Goal: Information Seeking & Learning: Learn about a topic

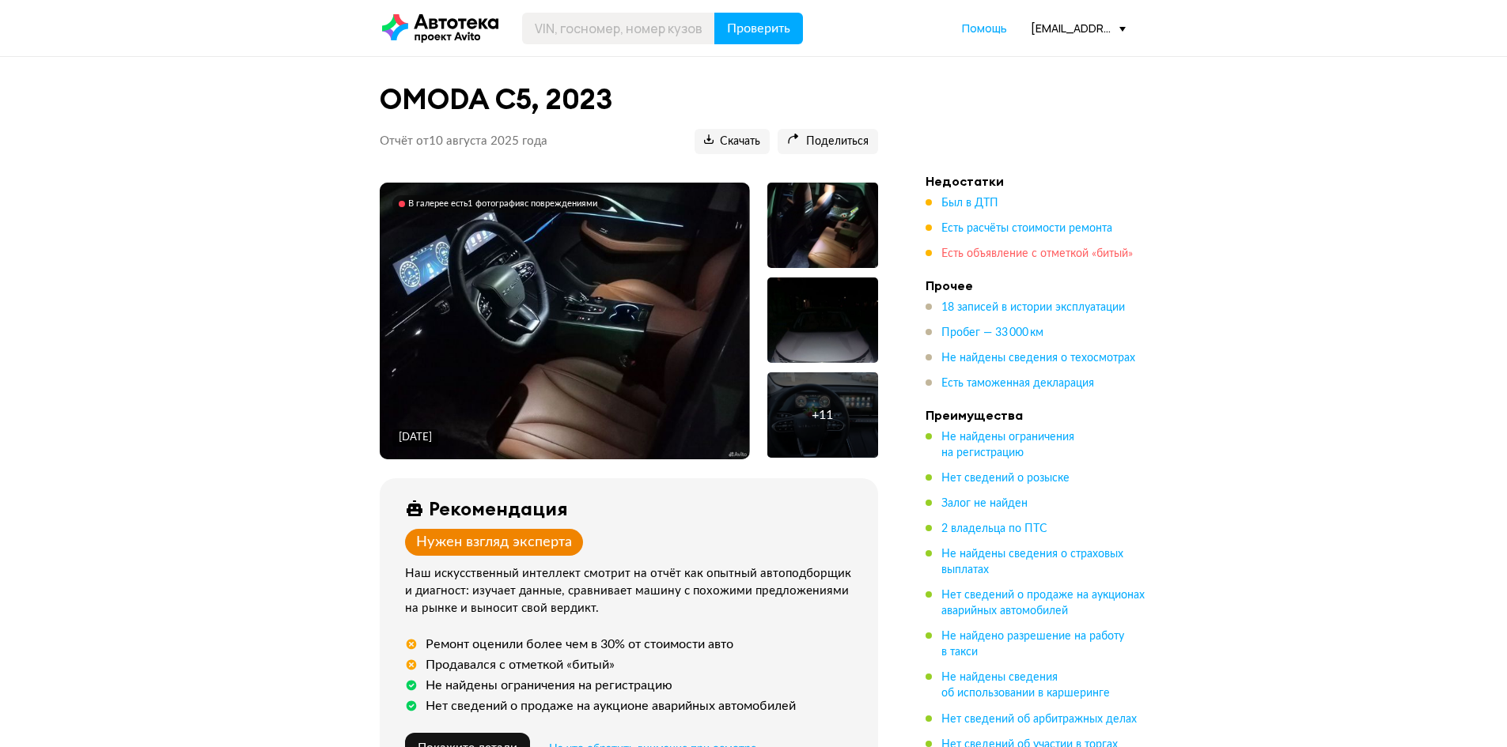
click at [1010, 251] on span "Есть объявление с отметкой «битый»" at bounding box center [1036, 253] width 191 height 11
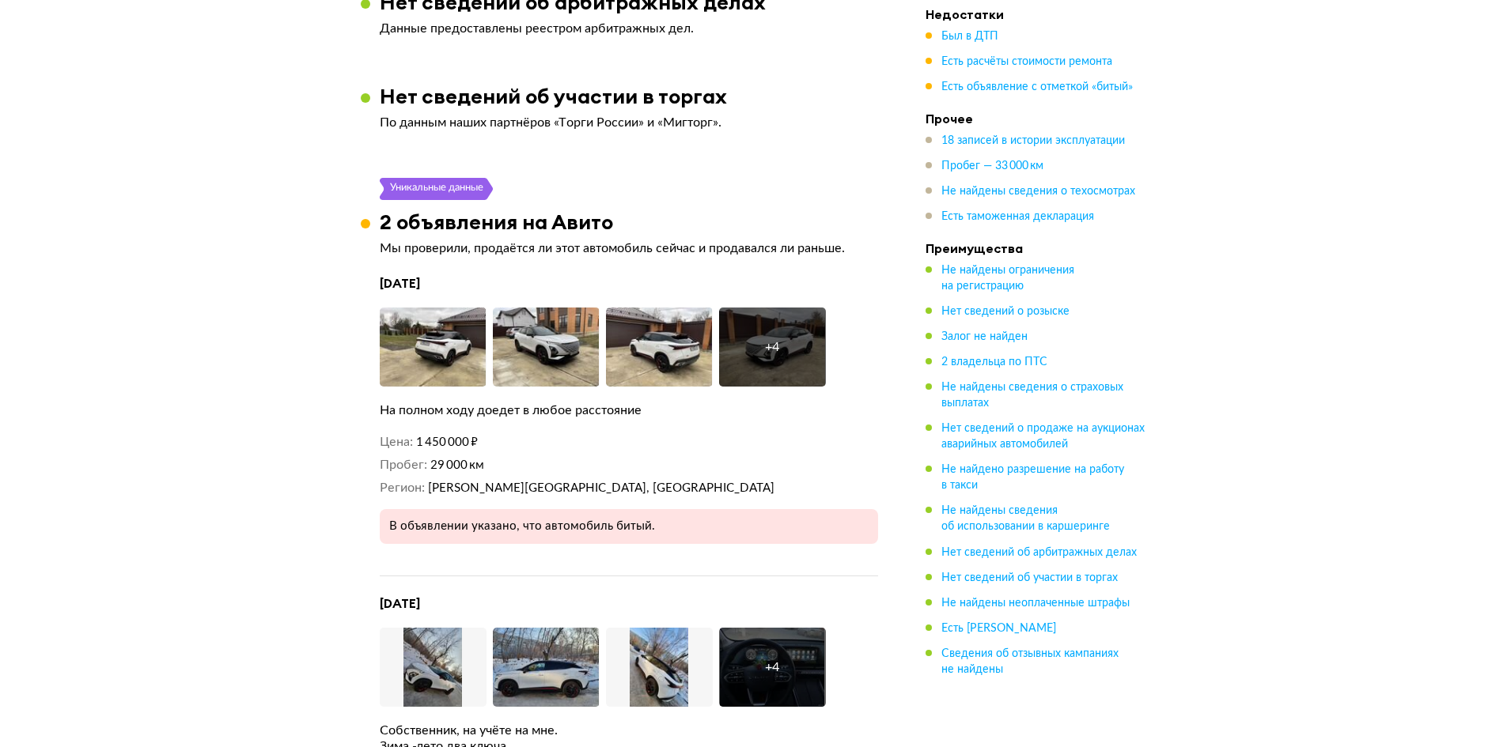
scroll to position [2870, 0]
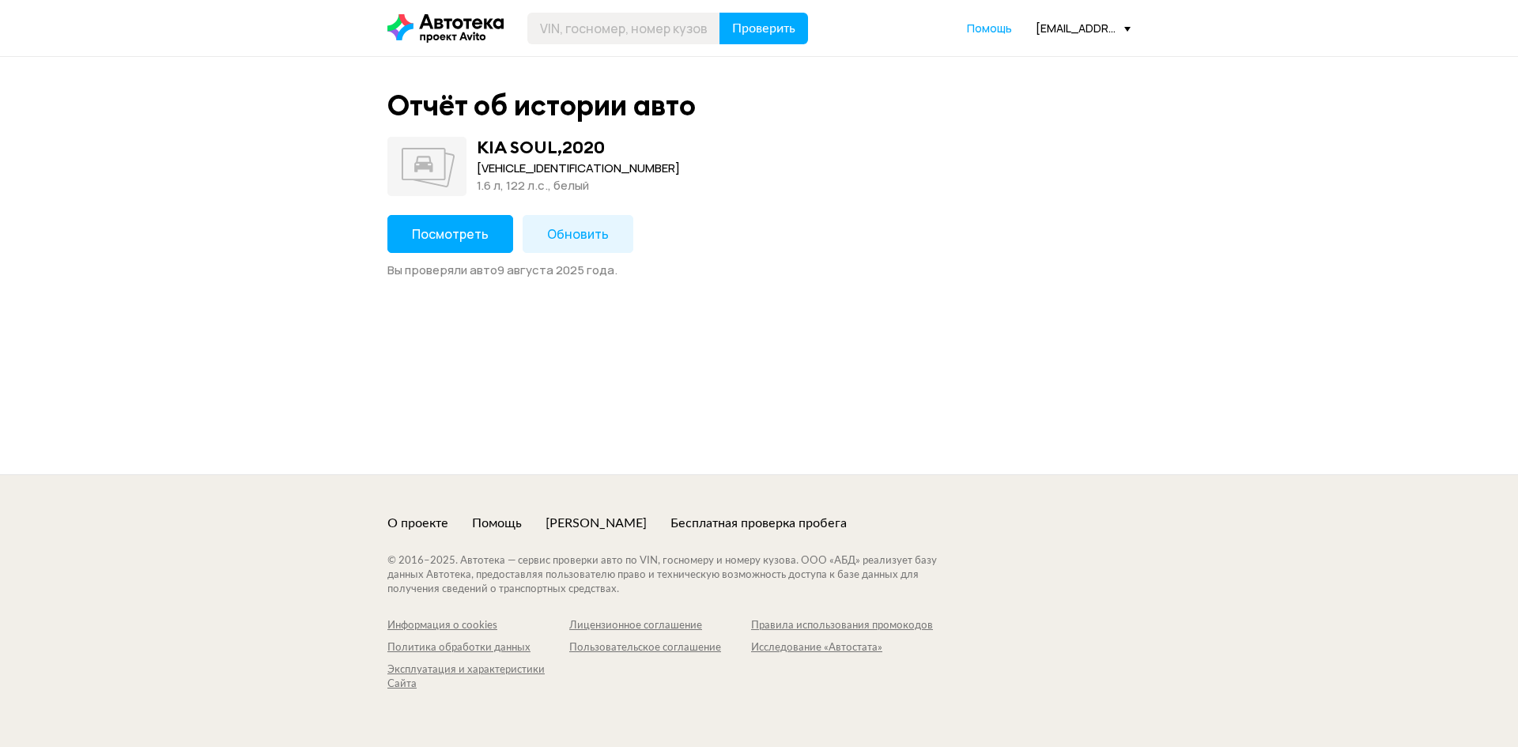
click at [434, 228] on span "Посмотреть" at bounding box center [450, 233] width 77 height 17
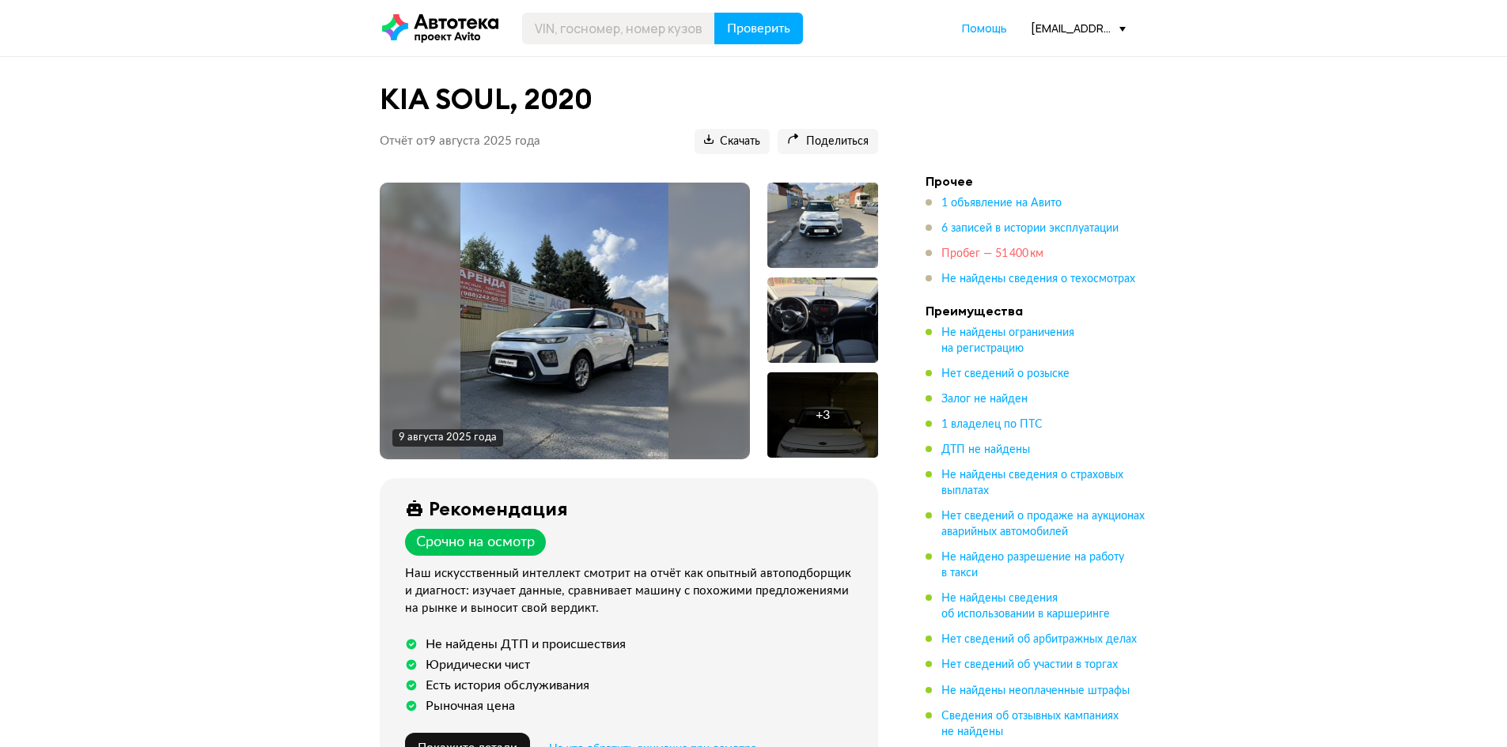
click at [1025, 252] on span "Пробег — 51 400 км" at bounding box center [992, 253] width 102 height 11
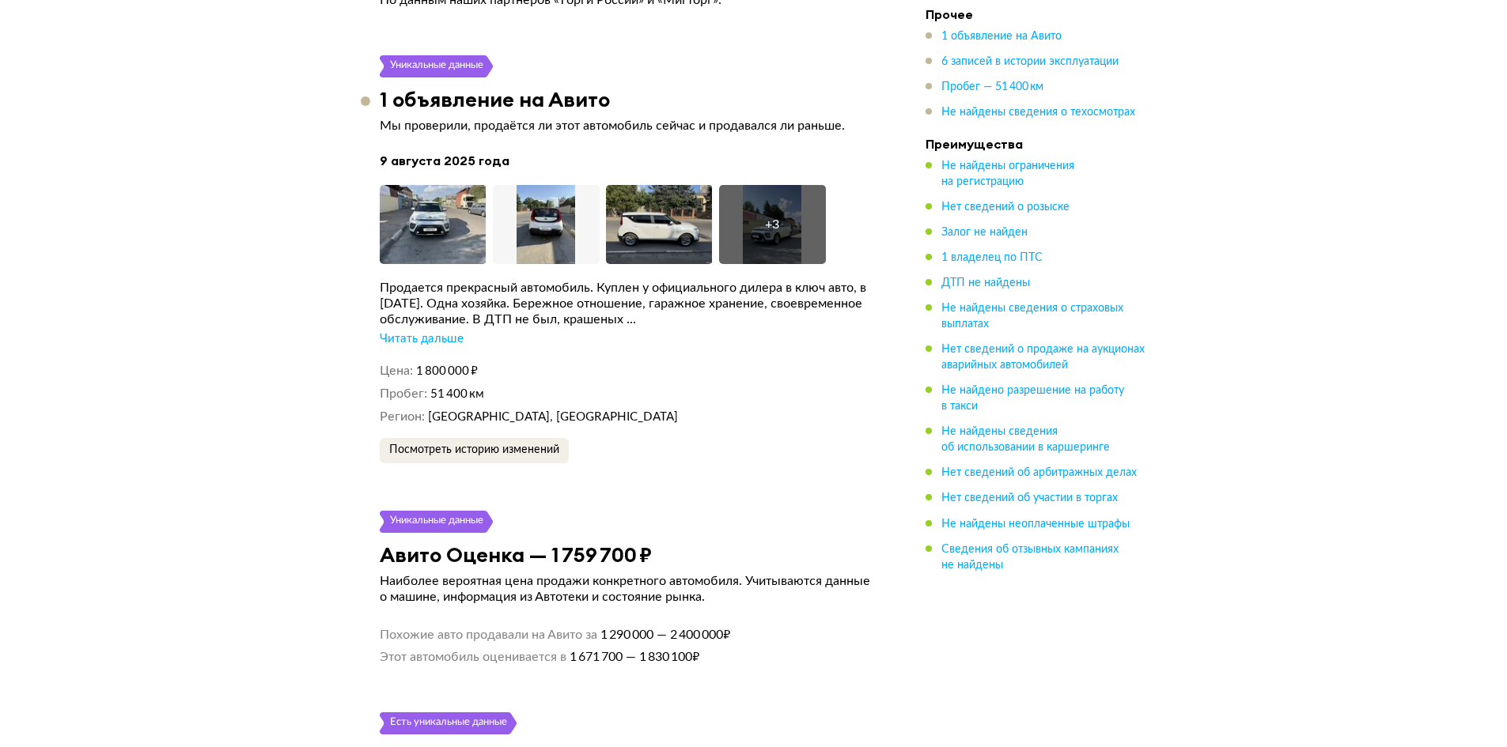
scroll to position [2458, 0]
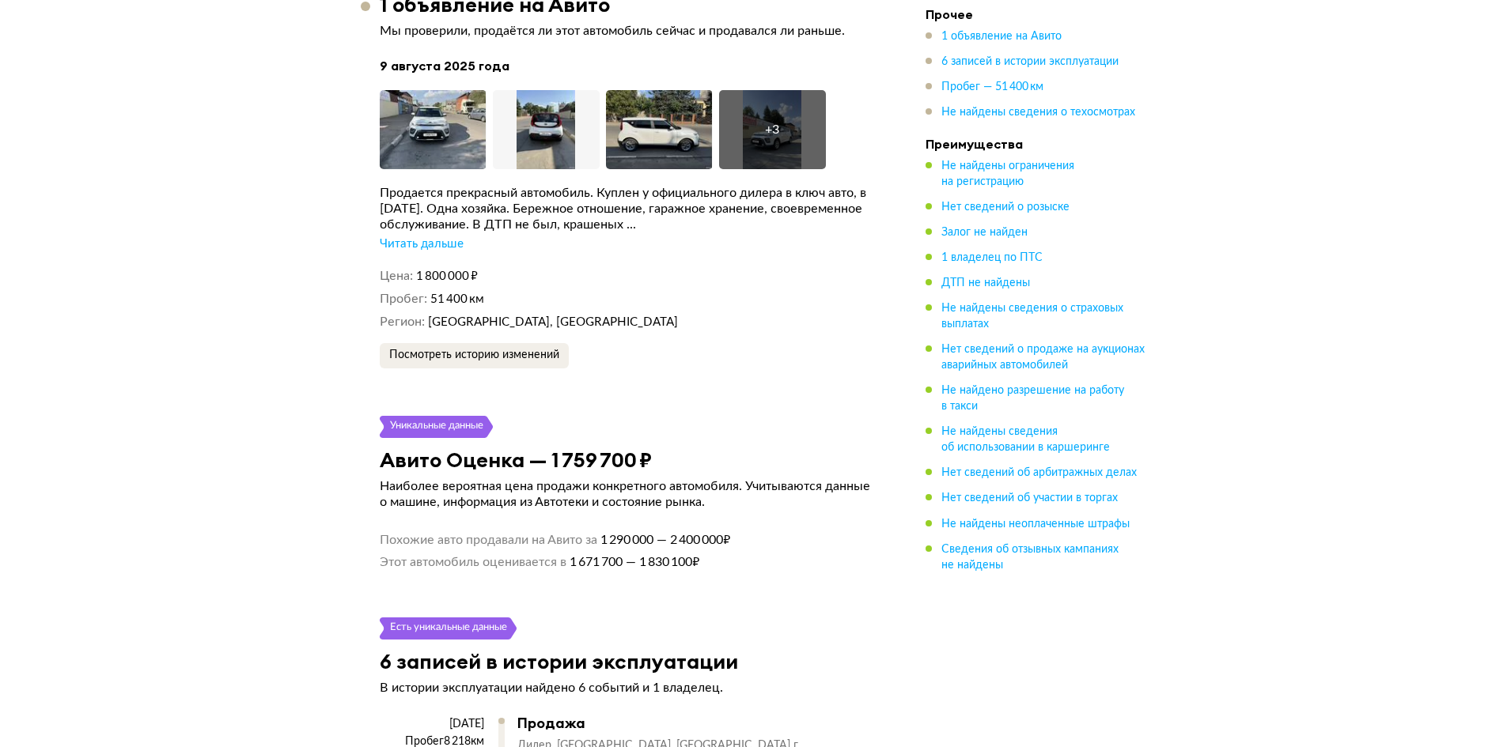
click at [797, 369] on div "Посмотреть историю изменений" at bounding box center [629, 355] width 498 height 25
click at [755, 438] on div "Уникальные данные" at bounding box center [629, 427] width 498 height 22
